Goal: Find specific page/section

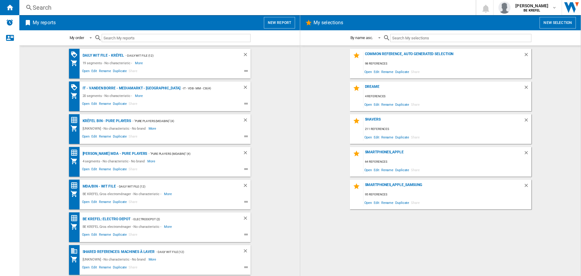
click at [41, 7] on div "Search" at bounding box center [246, 7] width 427 height 8
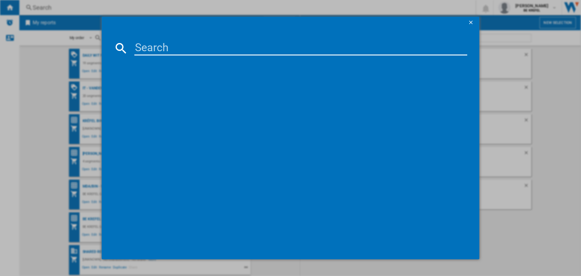
drag, startPoint x: 154, startPoint y: 60, endPoint x: 161, endPoint y: 55, distance: 8.9
click at [154, 60] on div at bounding box center [290, 152] width 353 height 189
click at [165, 49] on input at bounding box center [300, 48] width 333 height 15
paste input "41010094"
type input "41010094"
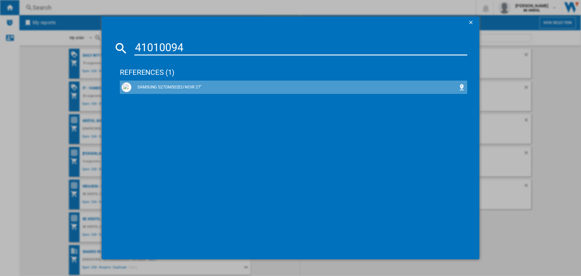
click at [183, 84] on div "SAMSUNG S27DM502EU NOIR 27"" at bounding box center [294, 87] width 344 height 10
click at [183, 88] on div "SAMSUNG S27DM502EU NOIR 27"" at bounding box center [294, 87] width 327 height 6
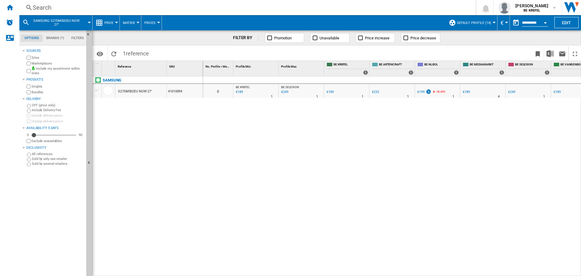
click at [50, 8] on div "Search" at bounding box center [246, 7] width 427 height 8
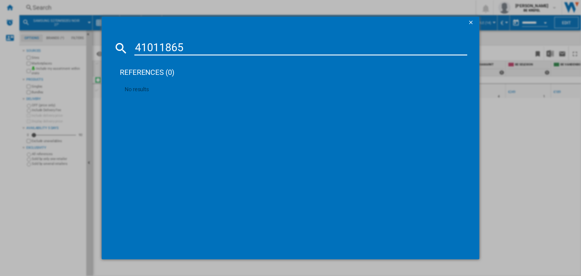
drag, startPoint x: 202, startPoint y: 46, endPoint x: 123, endPoint y: 53, distance: 78.4
click at [123, 53] on div "41011865" at bounding box center [290, 48] width 353 height 15
paste input "0226"
type input "41010226"
click at [205, 86] on div "SAMSUNG SMART M7 S32DM702UU NOIR 32"" at bounding box center [294, 87] width 327 height 6
